Goal: Task Accomplishment & Management: Use online tool/utility

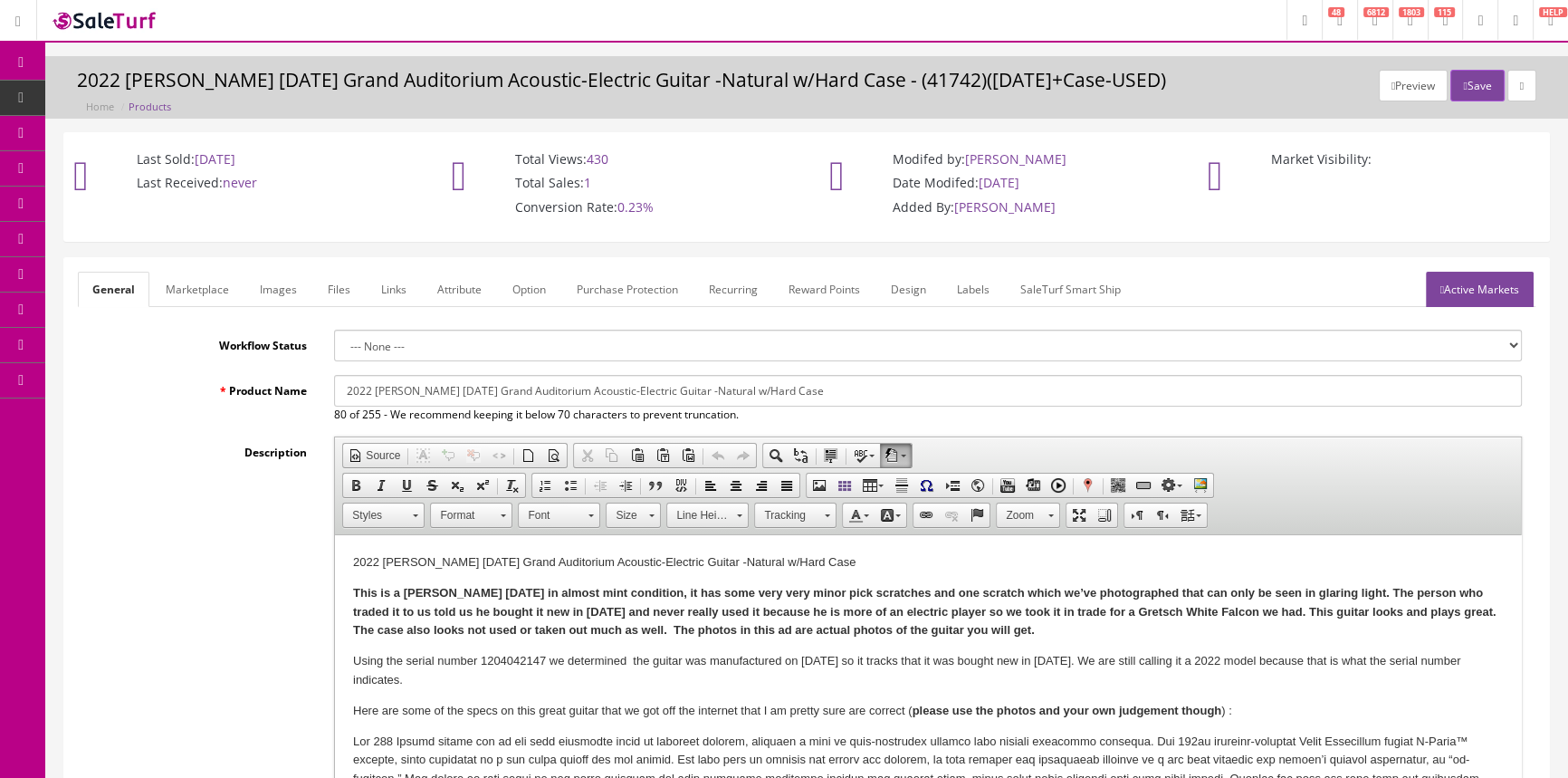
scroll to position [124, 0]
click at [154, 166] on span "POS Console" at bounding box center [140, 167] width 64 height 15
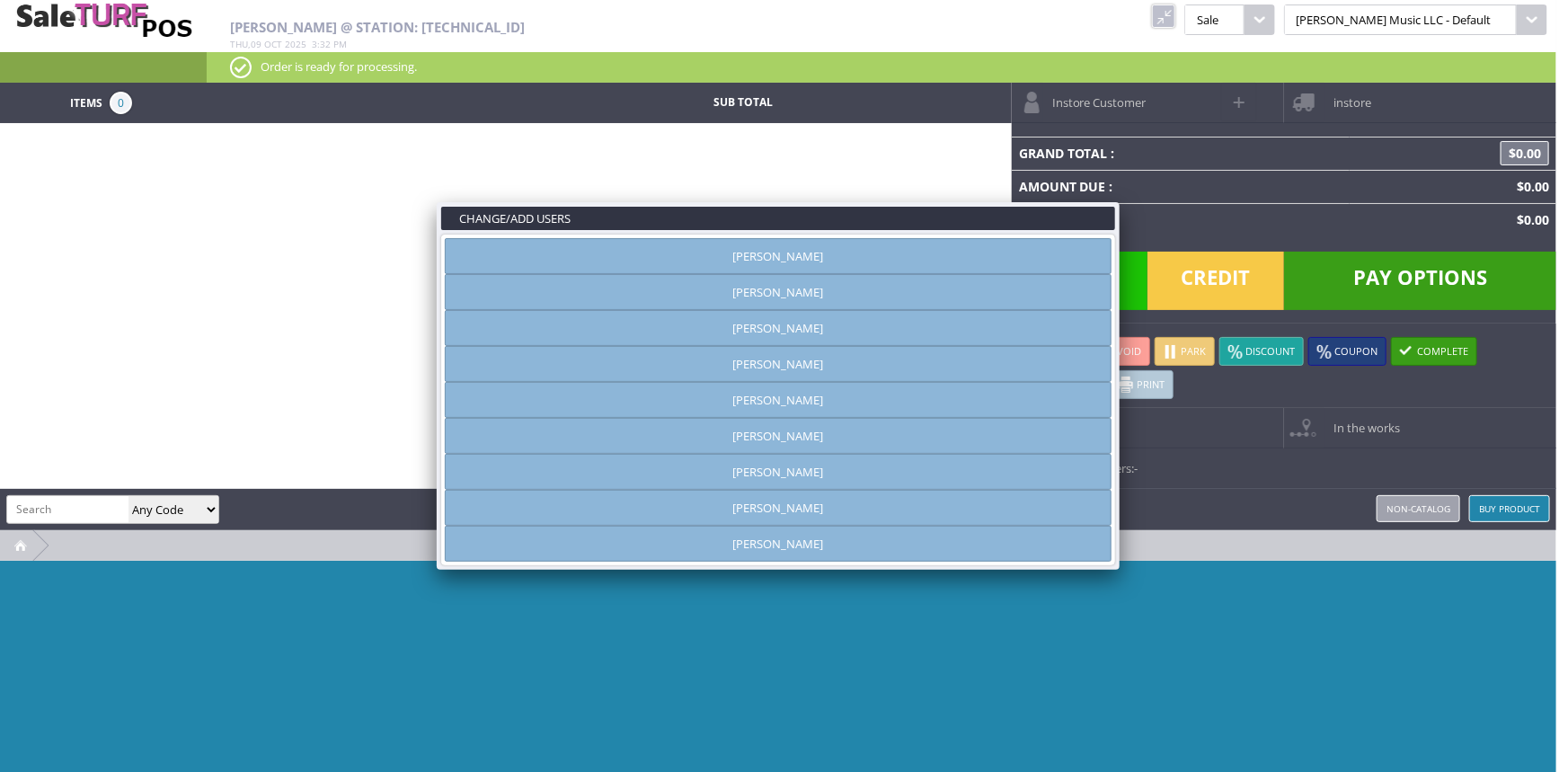
type input "[PERSON_NAME]"
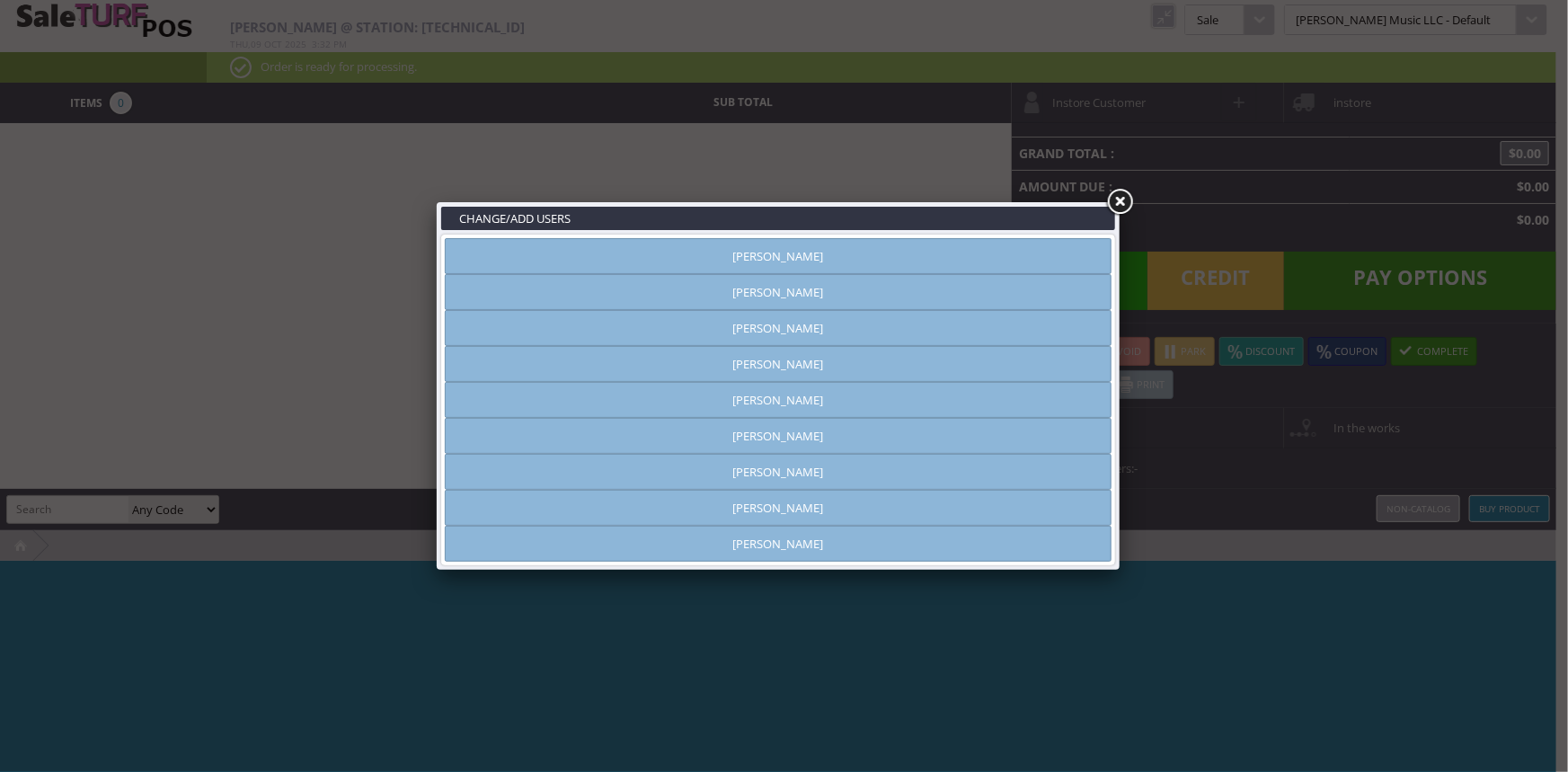
click at [961, 503] on link "[PERSON_NAME]" at bounding box center [778, 508] width 667 height 36
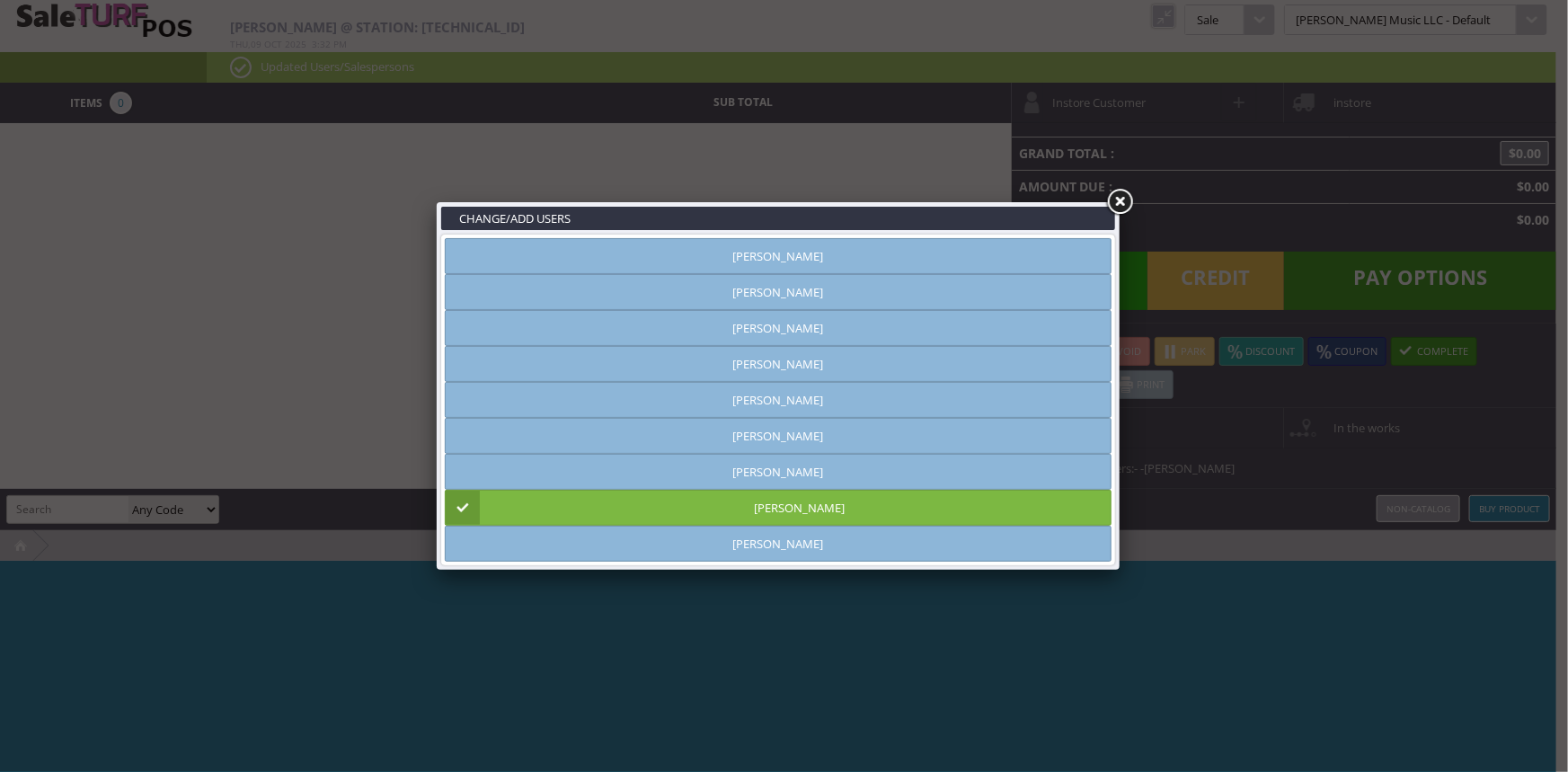
click at [1119, 201] on link at bounding box center [1120, 202] width 32 height 32
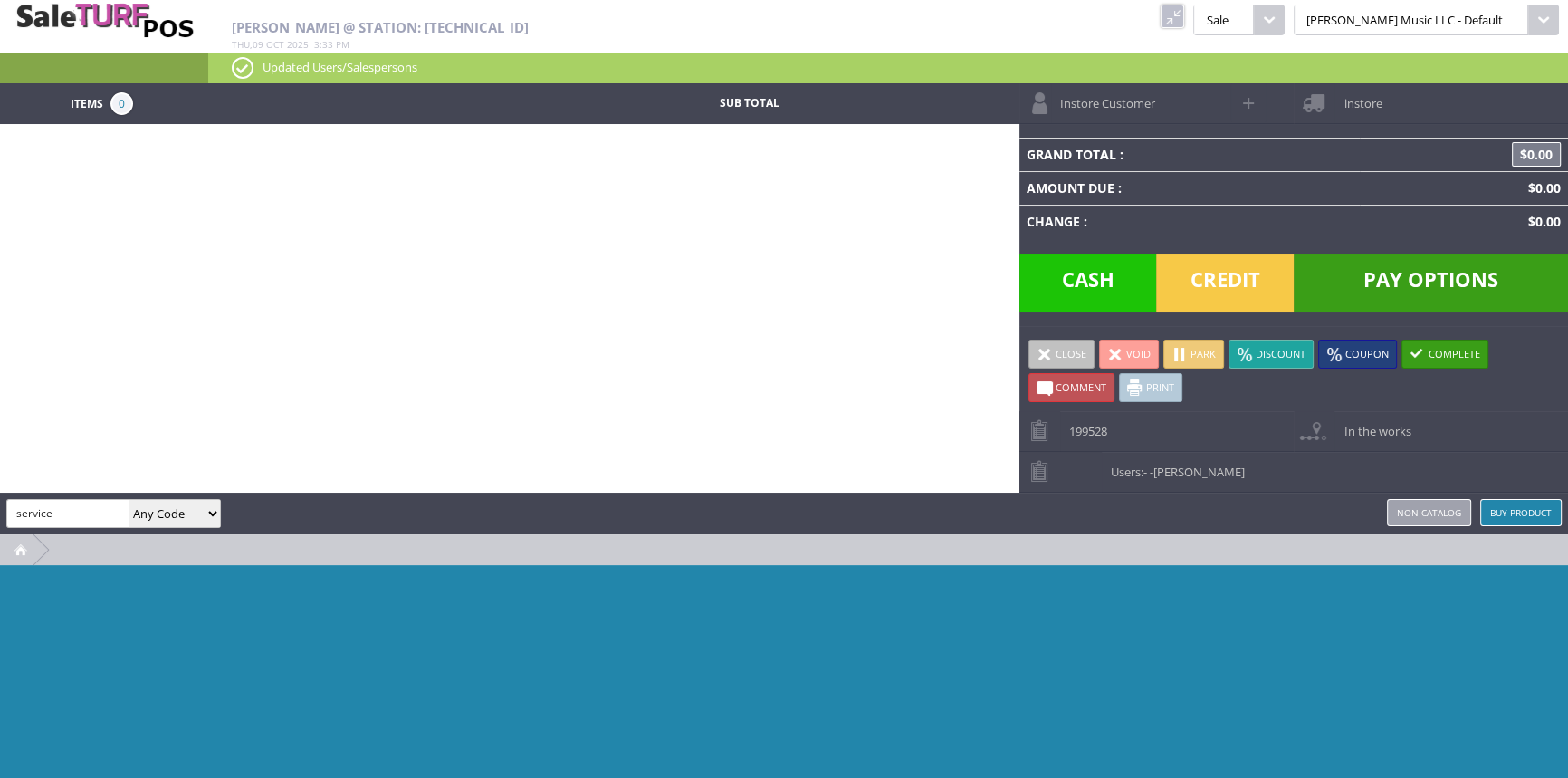
type input "service"
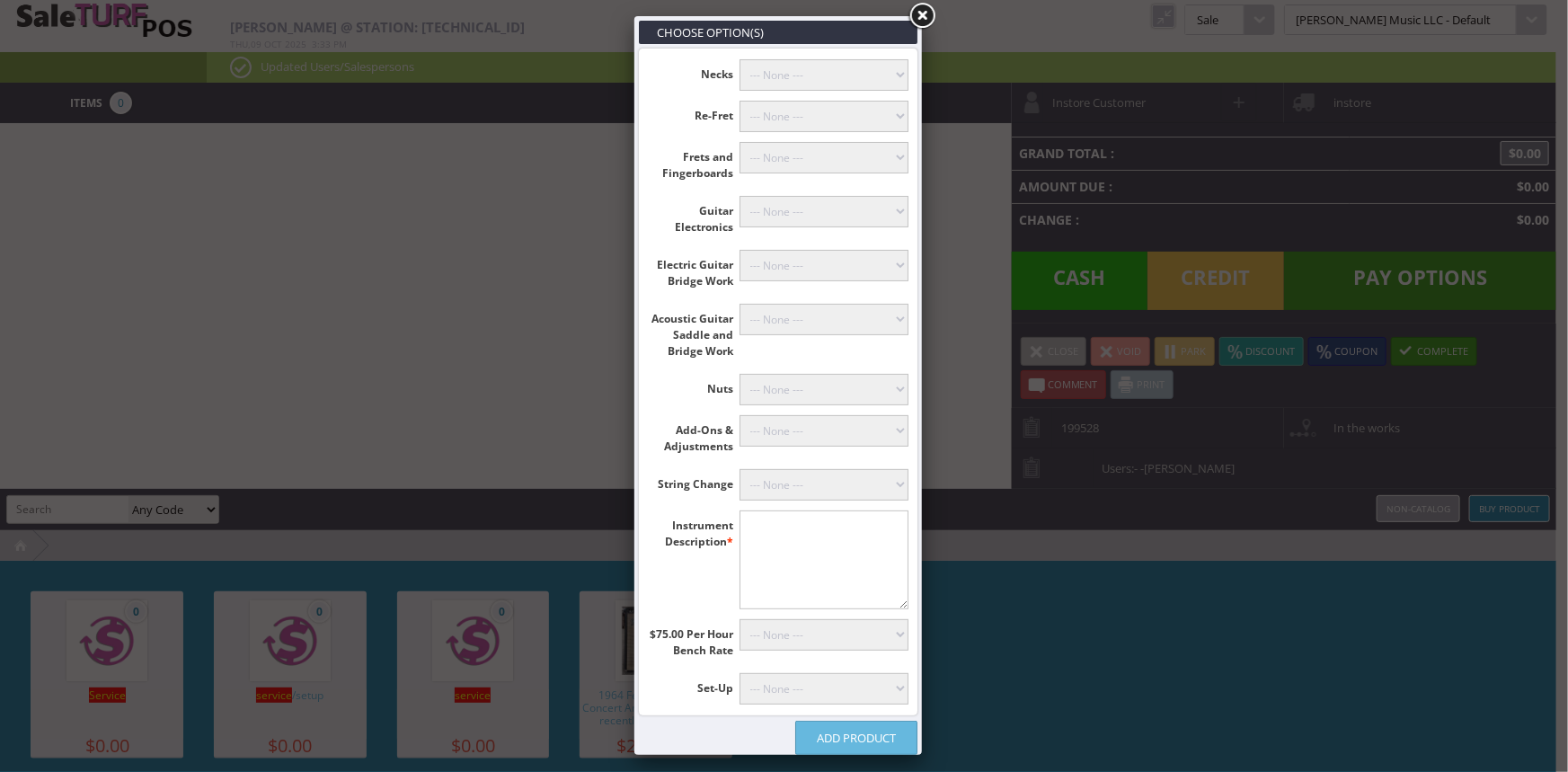
click at [804, 559] on textarea"] at bounding box center [824, 559] width 170 height 99
type textarea"] "[PERSON_NAME]"
click at [851, 482] on select"] "--- None --- [PERSON_NAME] (+$60.00) Classicals, Latin, & Mandolin (+$30.00) 12…" at bounding box center [824, 484] width 170 height 31
select select"] "18"
click at [740, 469] on select"] "--- None --- [PERSON_NAME] (+$60.00) Classicals, Latin, & Mandolin (+$30.00) 12…" at bounding box center [824, 484] width 170 height 31
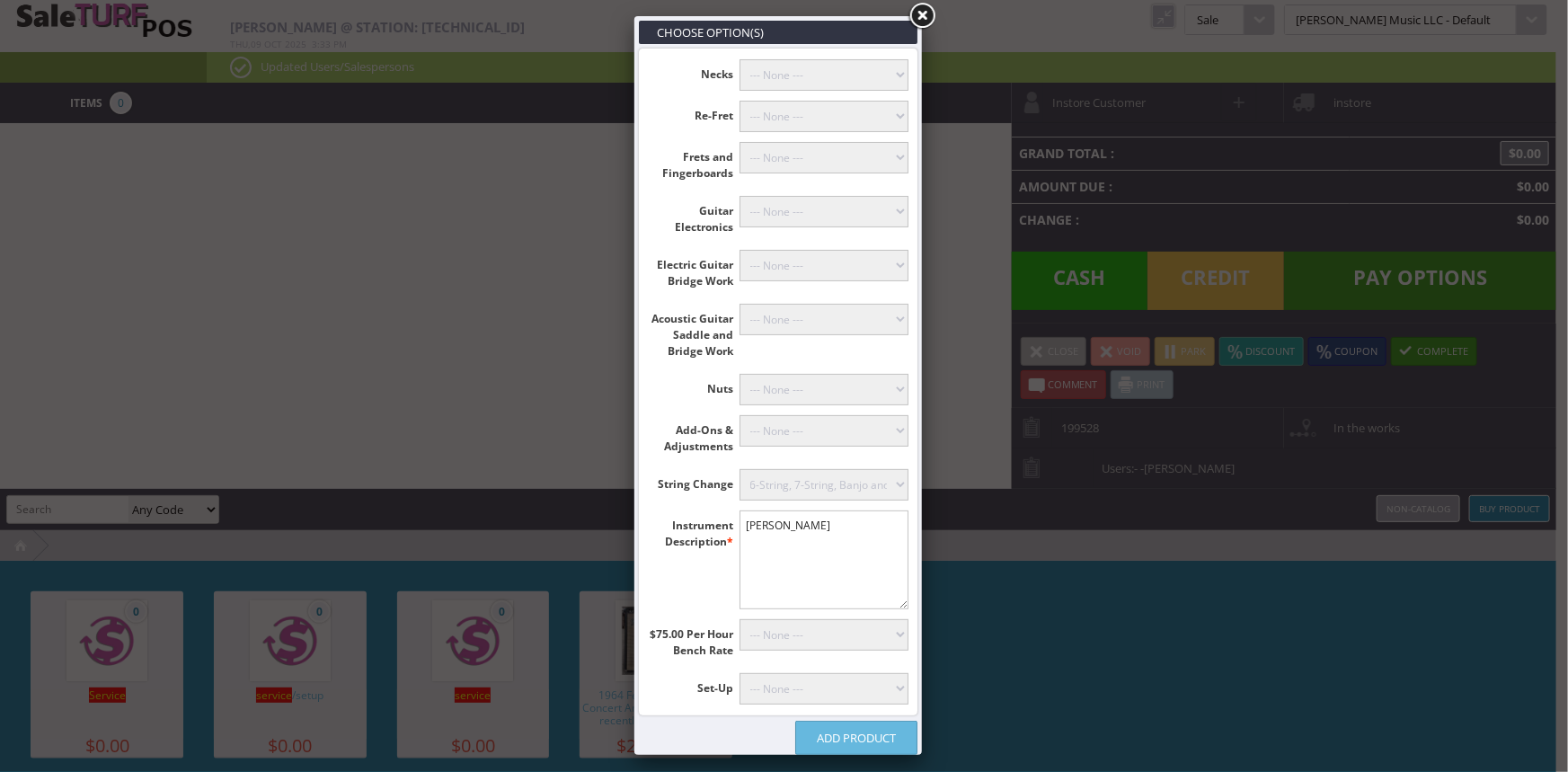
drag, startPoint x: 873, startPoint y: 734, endPoint x: 864, endPoint y: 745, distance: 14.2
click at [873, 735] on link "Add Product" at bounding box center [856, 738] width 123 height 34
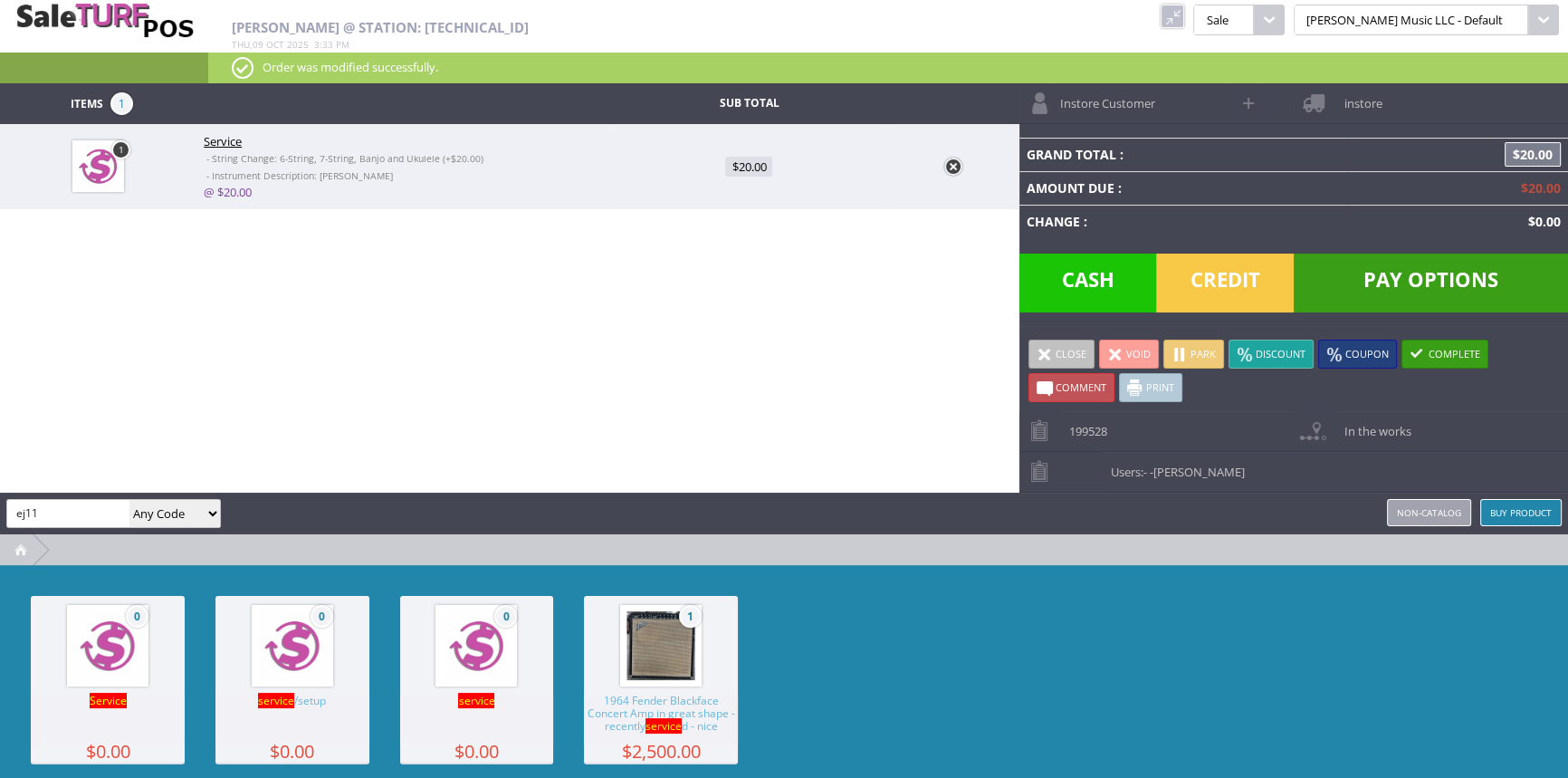
type input "ej11"
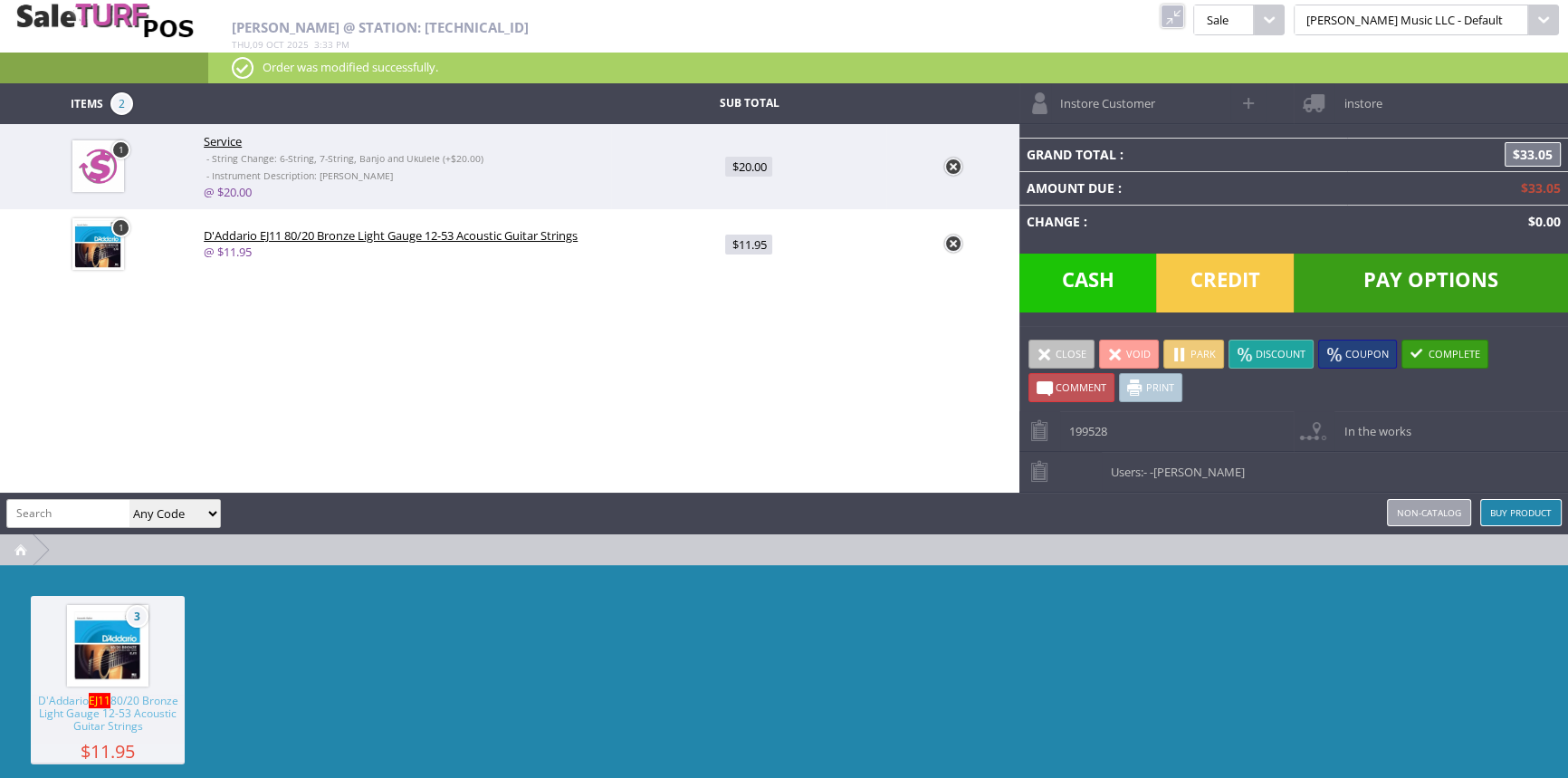
click at [1228, 278] on span "Credit" at bounding box center [1225, 282] width 138 height 58
